Goal: Task Accomplishment & Management: Manage account settings

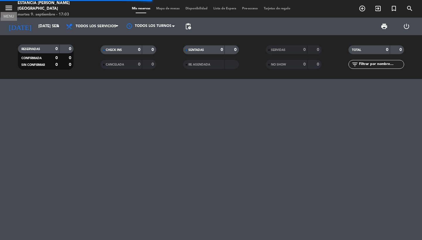
click at [6, 4] on icon "menu" at bounding box center [8, 8] width 9 height 9
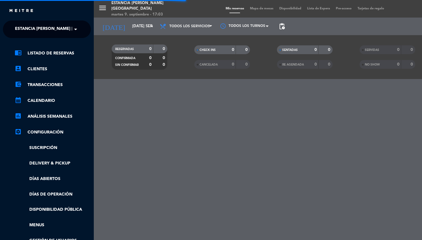
click at [31, 28] on span "Estancia [PERSON_NAME] [GEOGRAPHIC_DATA]" at bounding box center [65, 29] width 100 height 12
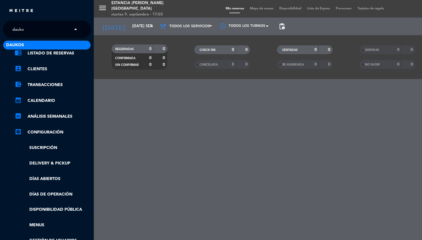
type input "daukos"
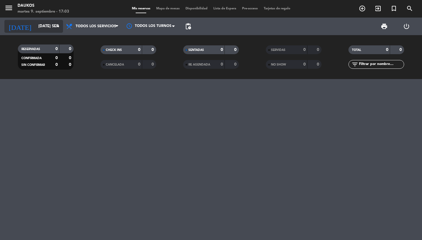
click at [52, 23] on input "[DATE] sep." at bounding box center [61, 26] width 52 height 11
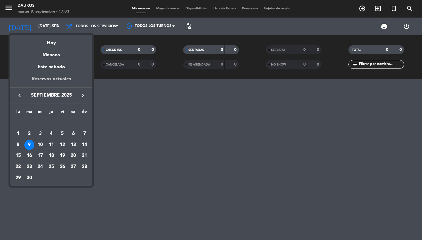
click at [54, 79] on div "Reservas actuales" at bounding box center [51, 81] width 82 height 12
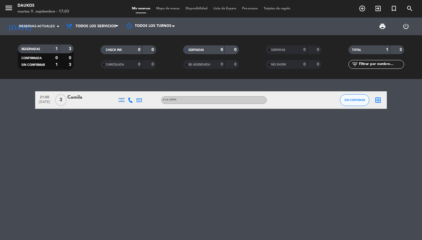
click at [139, 99] on icon at bounding box center [139, 100] width 5 height 5
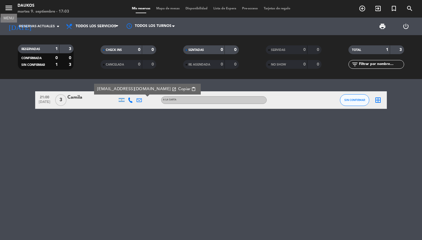
click at [11, 9] on icon "menu" at bounding box center [8, 8] width 9 height 9
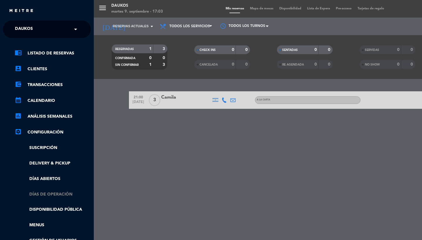
click at [55, 194] on link "Días de Operación" at bounding box center [53, 194] width 76 height 7
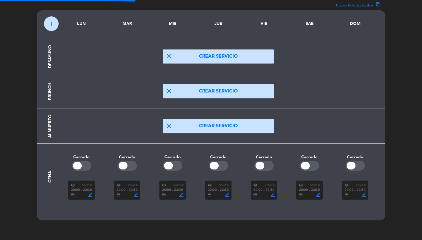
scroll to position [18, 0]
click at [212, 197] on div "credit_card border_color" at bounding box center [219, 195] width 22 height 4
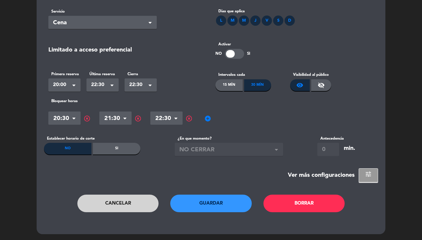
scroll to position [34, 0]
click at [356, 164] on section "Servicio Seleccionar × Cena × [PERSON_NAME] que aplica L M M J V S D Limitado a…" at bounding box center [211, 93] width 334 height 179
click at [348, 180] on div "Ver más configuraciones" at bounding box center [321, 176] width 67 height 10
click at [372, 184] on div "Servicio Seleccionar × Cena × [PERSON_NAME] que aplica L M M J V S D Limitado a…" at bounding box center [211, 114] width 349 height 241
click at [372, 181] on button "tune" at bounding box center [368, 176] width 19 height 14
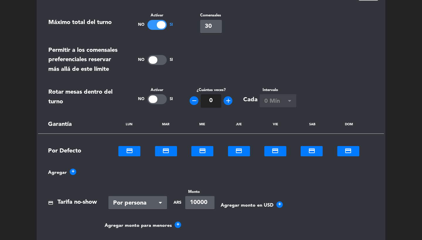
scroll to position [325, 0]
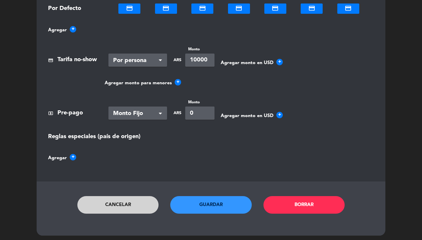
click at [124, 205] on button "Cancelar" at bounding box center [118, 205] width 82 height 18
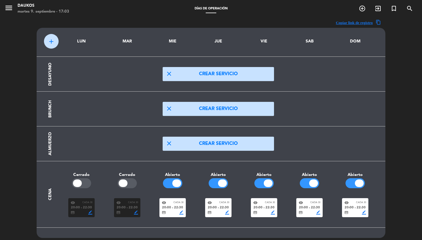
scroll to position [0, 0]
click at [5, 6] on icon "menu" at bounding box center [8, 8] width 9 height 9
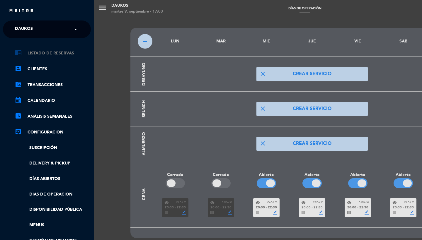
click at [51, 54] on link "chrome_reader_mode Listado de Reservas" at bounding box center [53, 53] width 76 height 7
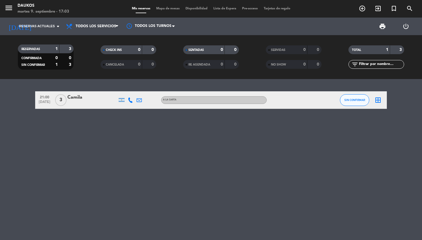
click at [48, 99] on span "21:00" at bounding box center [44, 97] width 15 height 7
click at [103, 98] on div "Camila" at bounding box center [92, 98] width 50 height 8
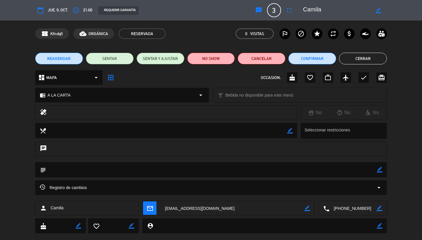
click at [334, 187] on div "Registro de cambios arrow_drop_down" at bounding box center [211, 187] width 343 height 7
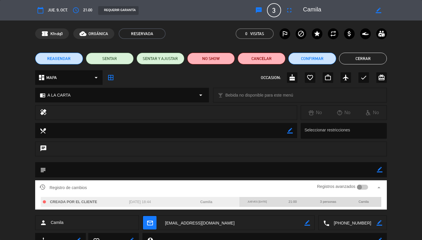
click at [363, 185] on div at bounding box center [362, 187] width 11 height 5
click at [363, 63] on button "Cerrar" at bounding box center [363, 59] width 48 height 12
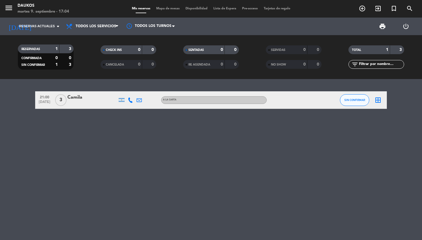
click at [140, 98] on icon at bounding box center [139, 100] width 5 height 5
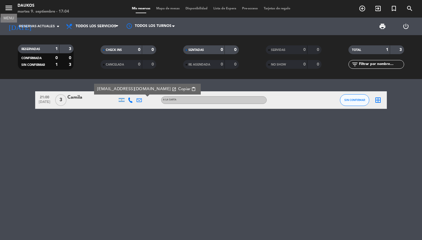
click at [11, 5] on icon "menu" at bounding box center [8, 8] width 9 height 9
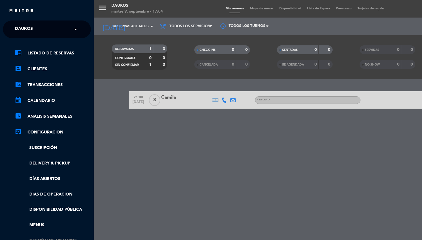
click at [44, 239] on link "Gestión de usuarios" at bounding box center [53, 241] width 76 height 7
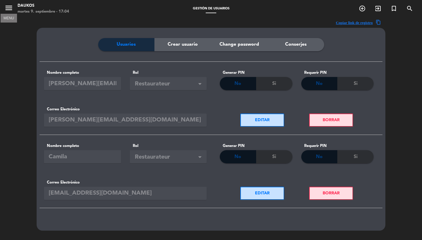
click at [8, 10] on icon "menu" at bounding box center [8, 8] width 9 height 9
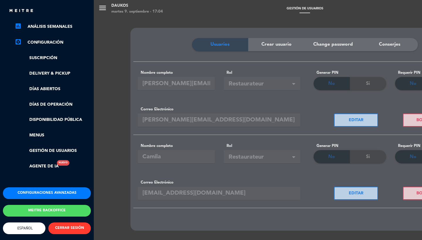
click at [40, 188] on button "Configuraciones avanzadas" at bounding box center [47, 194] width 88 height 12
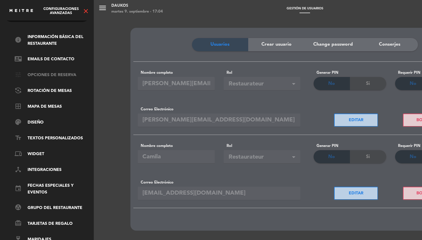
click at [45, 72] on link "tune Opciones de reserva" at bounding box center [53, 75] width 76 height 7
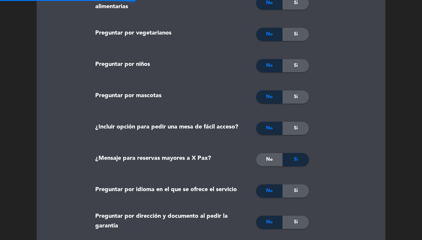
type textarea "Loremips d sitametcons Adipiscing el seddoei Temporinc ut laboree do magnaa en …"
type textarea "Terms and Conditions Arrival Tolerance We offer a 10-minute grace period from y…"
type textarea "Loremipsum do Sitamet Consectetu ad elitsed do eiusmodt in 82 utlabor e dolore …"
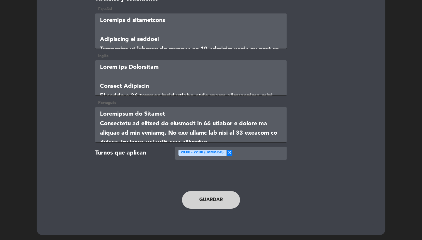
scroll to position [1229, 0]
click at [159, 29] on textarea at bounding box center [190, 31] width 191 height 35
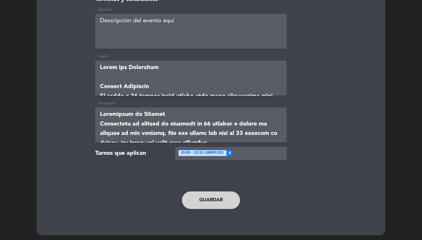
paste textarea "<p><strong>T&eacute;rminos y condiciones</strong></p> <p><strong>Tolerancia de …"
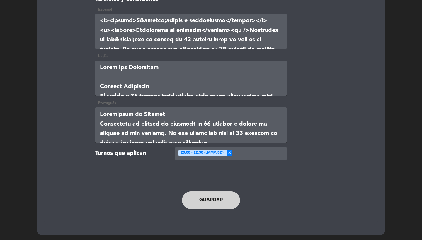
scroll to position [260, 0]
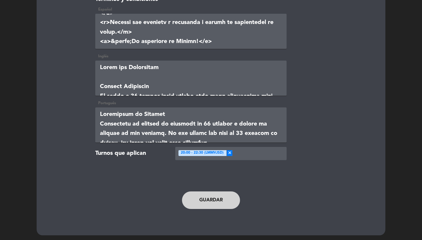
type textarea "<p><strong>T&eacute;rminos y condiciones</strong></p> <p><strong>Tolerancia de …"
click at [202, 198] on button "Guardar" at bounding box center [211, 201] width 58 height 18
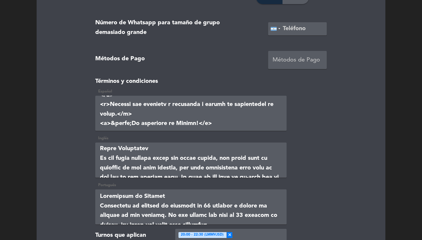
scroll to position [69, 0]
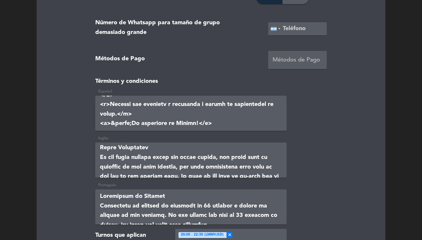
click at [121, 181] on div "Inglés" at bounding box center [211, 158] width 240 height 47
click at [120, 167] on textarea at bounding box center [190, 160] width 191 height 35
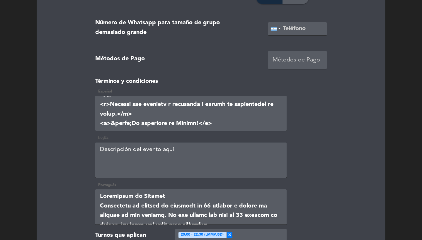
scroll to position [0, 0]
paste textarea "<p><strong>Terms and Conditions</strong></p> <p><strong>Arrival Grace Period</s…"
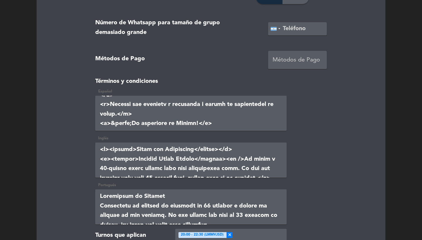
scroll to position [204, 0]
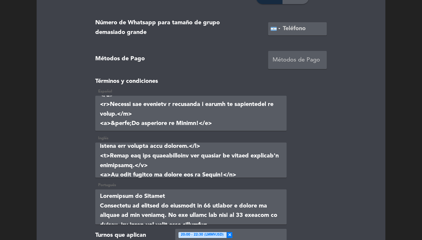
type textarea "<p><strong>Terms and Conditions</strong></p> <p><strong>Arrival Grace Period</s…"
click at [130, 207] on textarea at bounding box center [190, 207] width 191 height 35
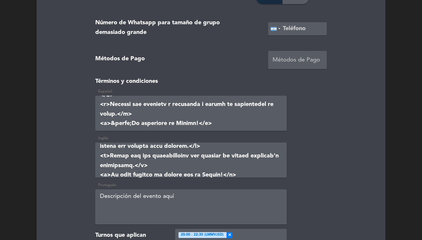
paste textarea "<p><strong>Termos e Condi&ccedil;&otilde;es</strong></p> <p><strong>Per&iacute;…"
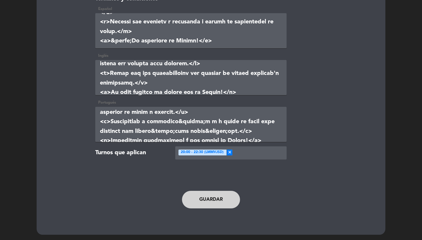
scroll to position [1229, 0]
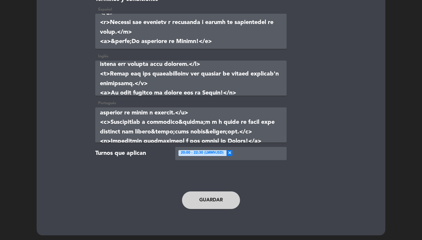
type textarea "<p><strong>Termos e Condi&ccedil;&otilde;es</strong></p> <p><strong>Per&iacute;…"
click at [248, 153] on div at bounding box center [260, 155] width 54 height 10
click at [227, 199] on button "Guardar" at bounding box center [211, 201] width 58 height 18
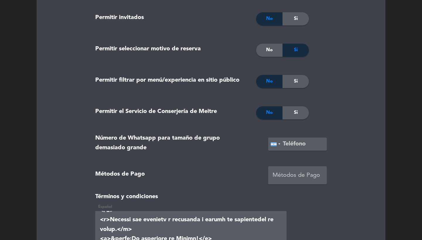
scroll to position [1229, 0]
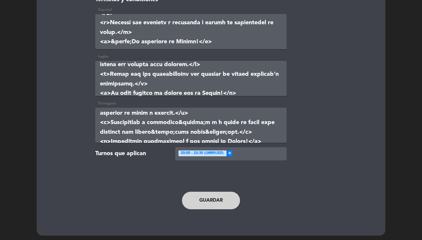
click at [186, 38] on textarea at bounding box center [190, 31] width 191 height 35
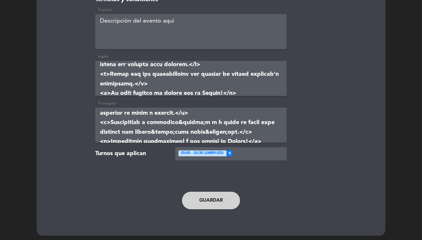
scroll to position [0, 0]
click at [205, 192] on button "Guardar" at bounding box center [211, 201] width 58 height 18
click at [206, 197] on button "Guardar" at bounding box center [211, 201] width 58 height 18
click at [152, 43] on textarea at bounding box center [190, 31] width 191 height 35
click at [228, 152] on span "×" at bounding box center [230, 154] width 6 height 6
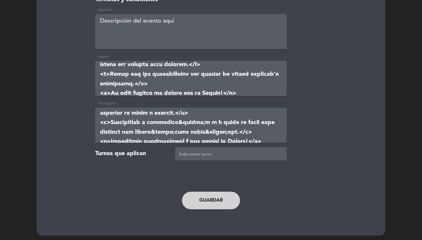
click at [207, 192] on button "Guardar" at bounding box center [211, 201] width 58 height 18
click at [207, 200] on button "Guardar" at bounding box center [211, 201] width 58 height 18
click at [163, 34] on textarea at bounding box center [190, 31] width 191 height 35
paste textarea "<p><strong>T&eacute;rminos y condiciones</strong></p> <p><strong>Tolerancia de …"
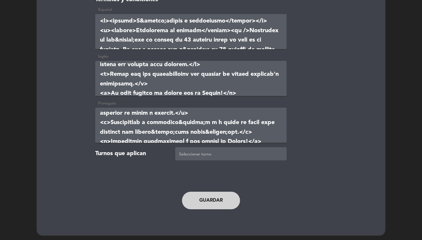
scroll to position [260, 0]
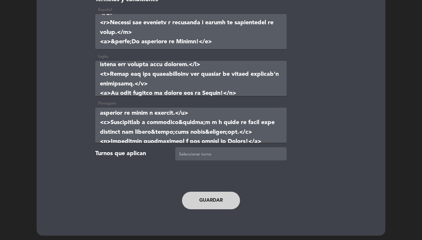
type textarea "<p><strong>T&eacute;rminos y condiciones</strong></p> <p><strong>Tolerancia de …"
click at [200, 150] on div at bounding box center [232, 155] width 109 height 10
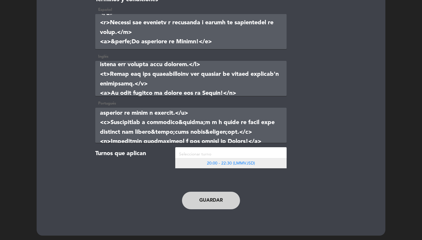
click at [248, 162] on span "20:00 - 22:30 (LMMVJSD)" at bounding box center [231, 164] width 48 height 4
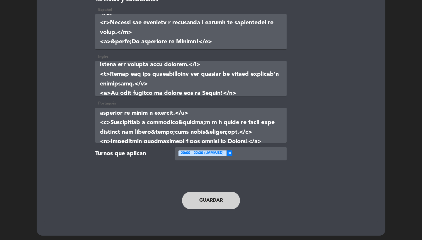
click at [216, 194] on button "Guardar" at bounding box center [211, 201] width 58 height 18
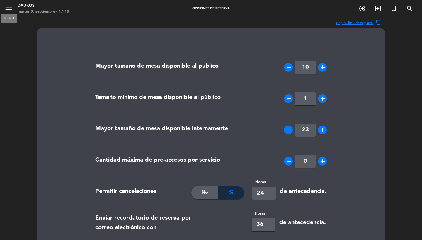
scroll to position [0, 0]
click at [10, 9] on icon "menu" at bounding box center [8, 8] width 9 height 9
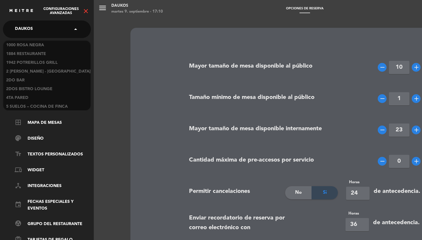
click at [29, 30] on span "Daukos" at bounding box center [24, 29] width 18 height 12
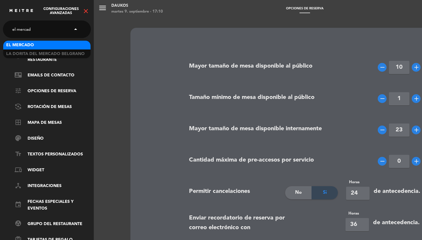
type input "el [PERSON_NAME]"
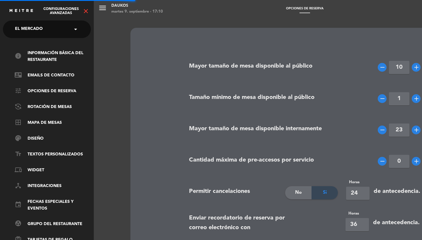
type input "8"
type input "12"
type input "[URL][DOMAIN_NAME]"
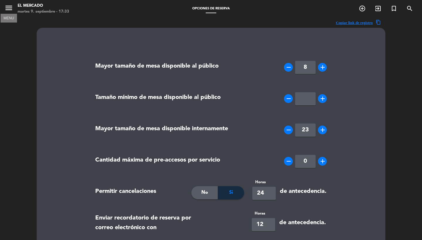
click at [6, 11] on icon "menu" at bounding box center [8, 8] width 9 height 9
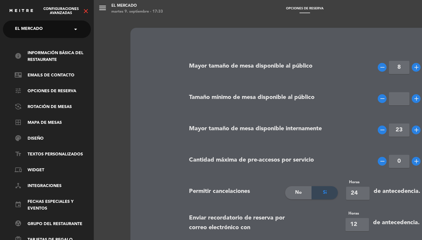
click at [204, 133] on div "menu El [PERSON_NAME] martes 9. septiembre - 17:33 Opciones de reserva add_circ…" at bounding box center [305, 120] width 422 height 240
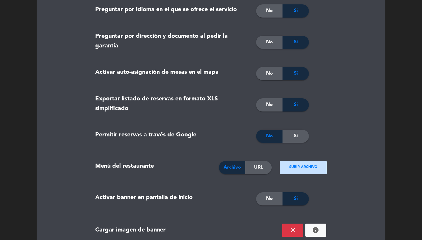
scroll to position [618, 0]
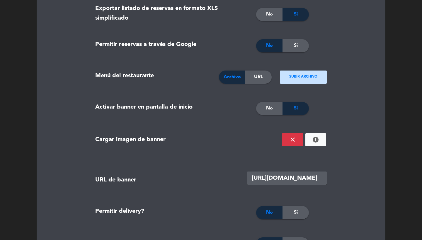
drag, startPoint x: 303, startPoint y: 179, endPoint x: 346, endPoint y: 178, distance: 42.2
click at [346, 178] on form "Mayor tamaño de mesa disponible al público remove 8 add Tamaño mínimo de mesa d…" at bounding box center [211, 146] width 334 height 1443
click at [345, 133] on form "Mayor tamaño de mesa disponible al público remove 8 add Tamaño mínimo de mesa d…" at bounding box center [211, 146] width 334 height 1443
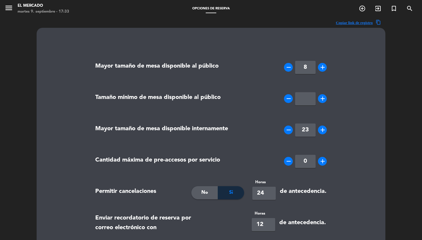
scroll to position [0, 0]
click at [8, 3] on span "menu" at bounding box center [10, 9] width 13 height 14
click at [6, 11] on icon "menu" at bounding box center [8, 8] width 9 height 9
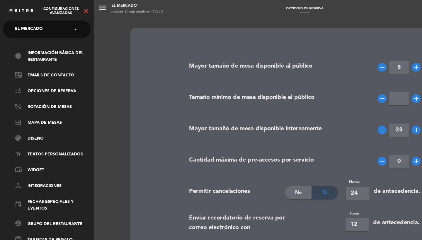
click at [86, 11] on icon "close" at bounding box center [85, 11] width 7 height 7
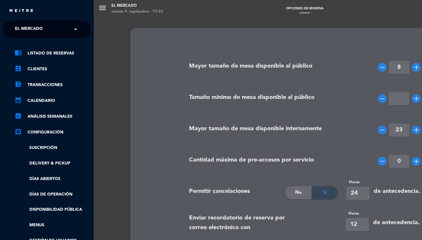
click at [57, 46] on div "chrome_reader_mode Listado de Reservas account_box Clientes account_balance_wal…" at bounding box center [47, 158] width 97 height 240
click at [57, 54] on link "chrome_reader_mode Listado de Reservas" at bounding box center [53, 53] width 76 height 7
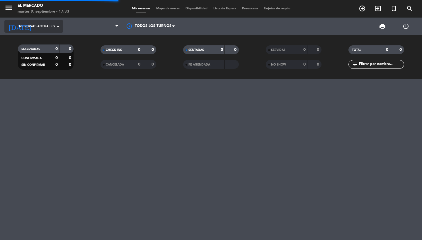
click at [49, 30] on input at bounding box center [61, 26] width 52 height 11
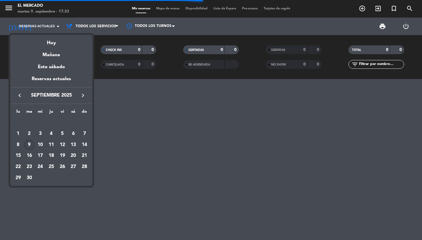
click at [82, 95] on icon "keyboard_arrow_right" at bounding box center [82, 95] width 7 height 7
click at [53, 135] on div "2" at bounding box center [51, 134] width 10 height 10
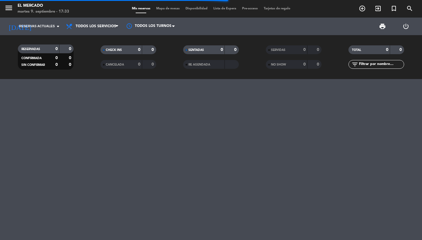
type input "[DEMOGRAPHIC_DATA] [DATE]"
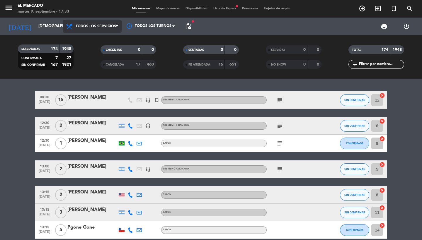
click at [96, 27] on span "Todos los servicios" at bounding box center [96, 26] width 40 height 4
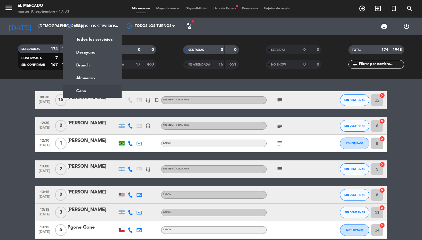
click at [82, 93] on ng-component "menu El [PERSON_NAME] martes 9. septiembre - 17:33 Mis reservas Mapa de mesas D…" at bounding box center [211, 120] width 422 height 240
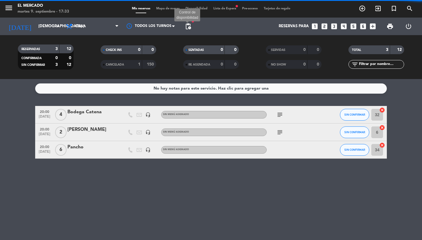
click at [189, 27] on span "pending_actions" at bounding box center [188, 26] width 7 height 7
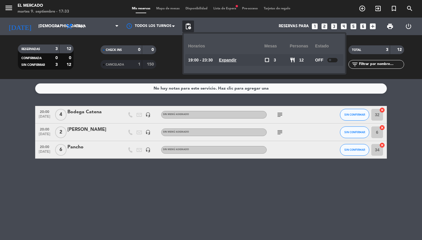
click at [334, 60] on div at bounding box center [333, 60] width 10 height 4
click at [224, 25] on div "Reservas para looks_one looks_two looks_3 looks_4 looks_5 looks_6 add_box" at bounding box center [286, 27] width 185 height 18
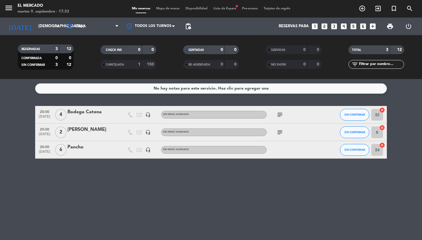
click at [8, 11] on icon "menu" at bounding box center [8, 8] width 9 height 9
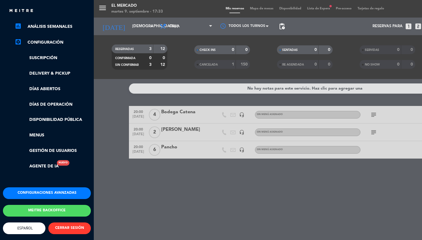
click at [32, 188] on button "Configuraciones avanzadas" at bounding box center [47, 194] width 88 height 12
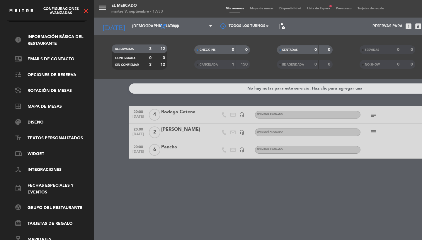
scroll to position [20, 0]
click at [33, 186] on link "event Fechas especiales y eventos" at bounding box center [53, 189] width 76 height 13
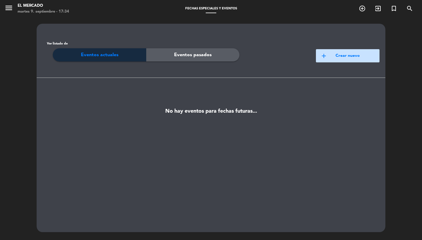
click at [335, 68] on div "add Crear nuevo" at bounding box center [315, 51] width 130 height 35
click at [335, 62] on button "add Crear nuevo" at bounding box center [348, 55] width 64 height 13
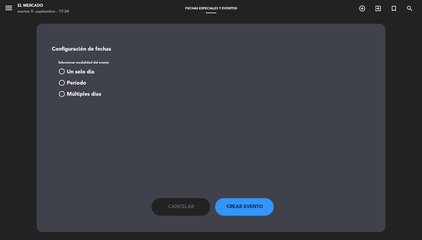
click at [194, 205] on button "Cancelar" at bounding box center [181, 208] width 59 height 18
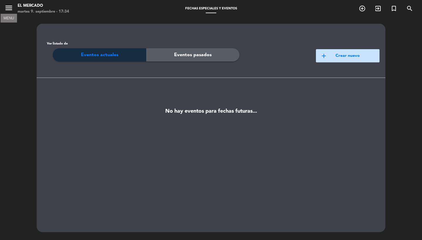
click at [11, 12] on icon "menu" at bounding box center [8, 8] width 9 height 9
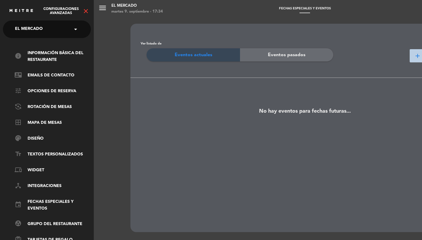
scroll to position [-1, 0]
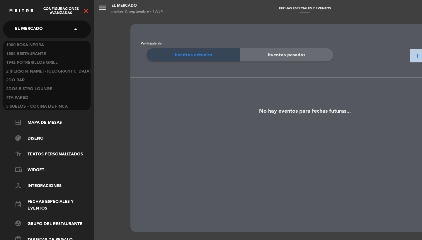
click at [31, 32] on span "El Mercado" at bounding box center [29, 29] width 28 height 12
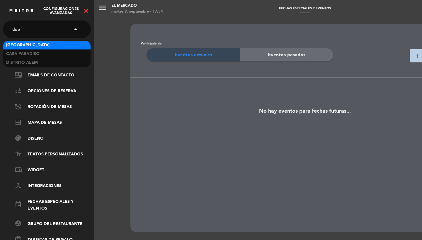
scroll to position [0, 0]
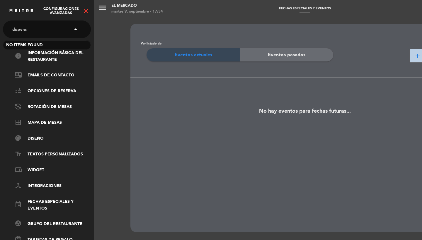
type input "[PERSON_NAME]"
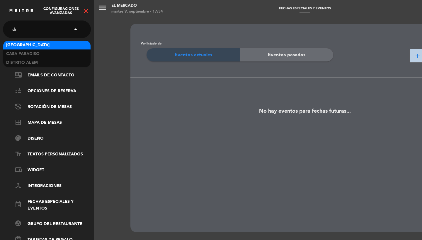
type input "diz"
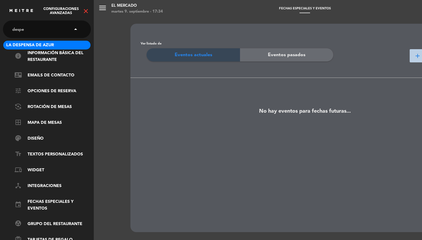
type input "despen"
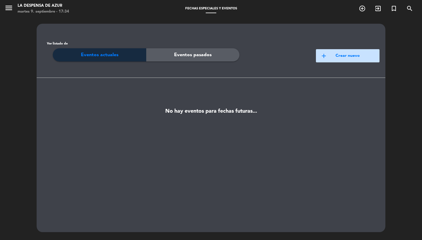
click at [7, 7] on icon "menu" at bounding box center [8, 8] width 9 height 9
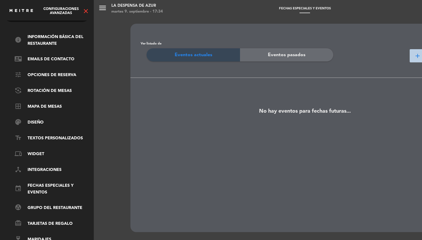
scroll to position [20, 0]
click at [43, 222] on link "card_giftcard Tarjetas de regalo" at bounding box center [53, 223] width 76 height 7
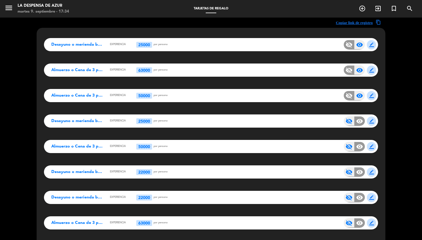
click at [369, 45] on span "border_color" at bounding box center [371, 45] width 5 height 5
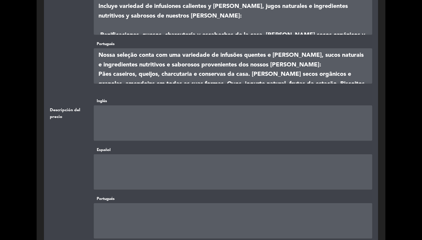
scroll to position [400, 0]
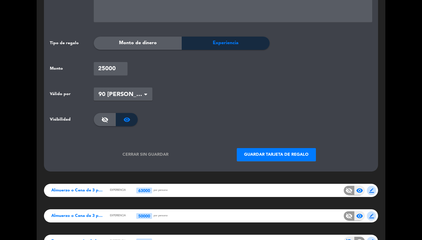
click at [109, 68] on input "25000" at bounding box center [111, 68] width 34 height 13
type input "27500"
click at [308, 1] on textarea at bounding box center [233, 4] width 279 height 35
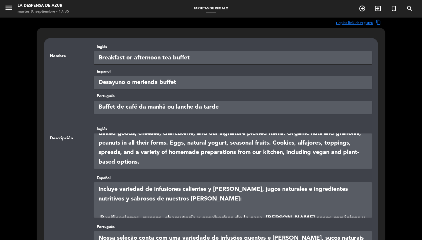
scroll to position [26, 0]
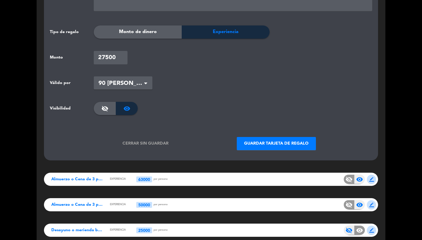
click at [282, 146] on button "Guardar tarjeta de regalo" at bounding box center [276, 143] width 79 height 13
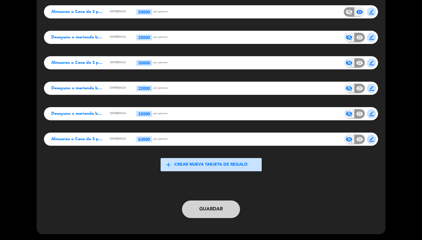
click at [216, 216] on button "Guardar" at bounding box center [211, 210] width 58 height 18
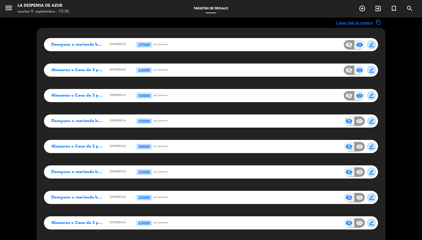
scroll to position [0, 0]
click at [370, 96] on span "border_color" at bounding box center [371, 96] width 5 height 5
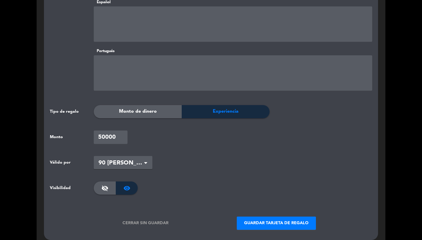
scroll to position [399, 0]
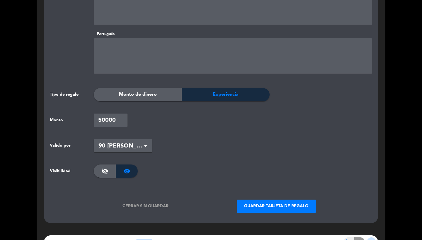
click at [106, 118] on input "50000" at bounding box center [111, 120] width 34 height 13
type input "55000"
click at [265, 205] on button "Guardar tarjeta de regalo" at bounding box center [276, 206] width 79 height 13
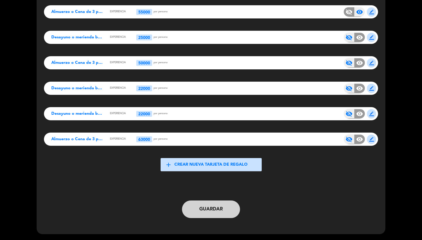
click at [215, 211] on button "Guardar" at bounding box center [211, 210] width 58 height 18
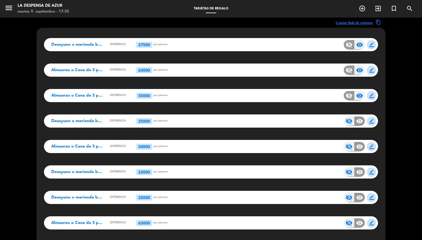
scroll to position [0, 0]
click at [371, 71] on span "border_color" at bounding box center [371, 70] width 5 height 5
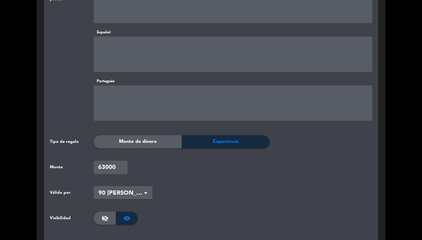
scroll to position [407, 0]
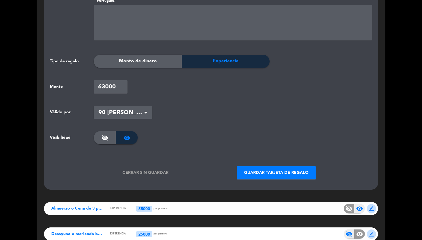
click at [104, 87] on input "63000" at bounding box center [111, 86] width 34 height 13
type input "75000"
click at [255, 168] on button "Guardar tarjeta de regalo" at bounding box center [276, 173] width 79 height 13
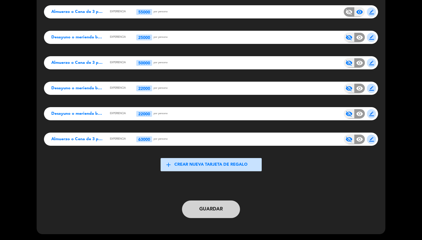
scroll to position [84, 0]
click at [199, 212] on button "Guardar" at bounding box center [211, 210] width 58 height 18
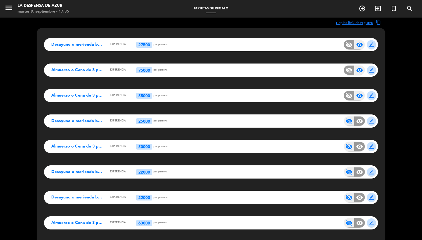
scroll to position [0, 0]
click at [11, 8] on icon "menu" at bounding box center [8, 8] width 9 height 9
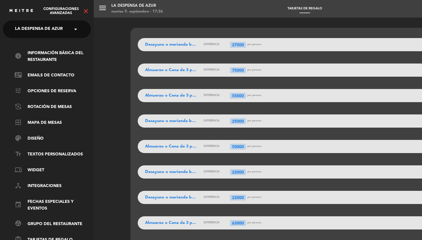
scroll to position [-1, 0]
click at [47, 32] on span "La Despensa de Azur" at bounding box center [39, 29] width 48 height 12
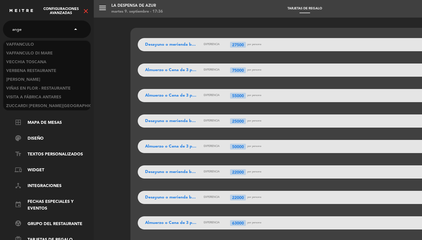
scroll to position [0, 0]
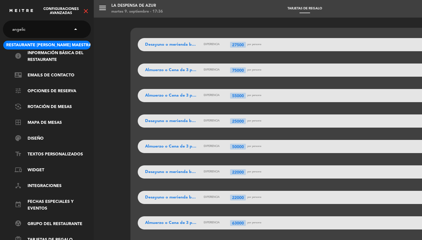
type input "[PERSON_NAME]"
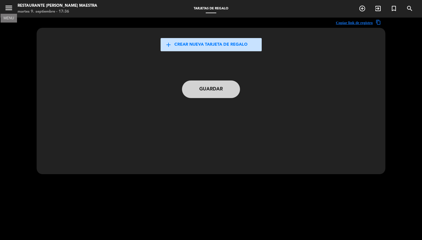
click at [7, 9] on icon "menu" at bounding box center [8, 8] width 9 height 9
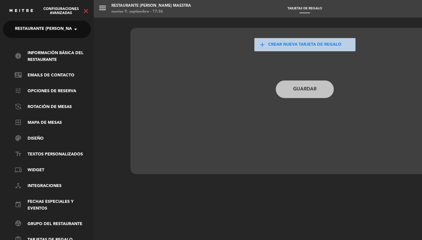
click at [82, 11] on icon "close" at bounding box center [85, 11] width 7 height 7
